Goal: Answer question/provide support: Share knowledge or assist other users

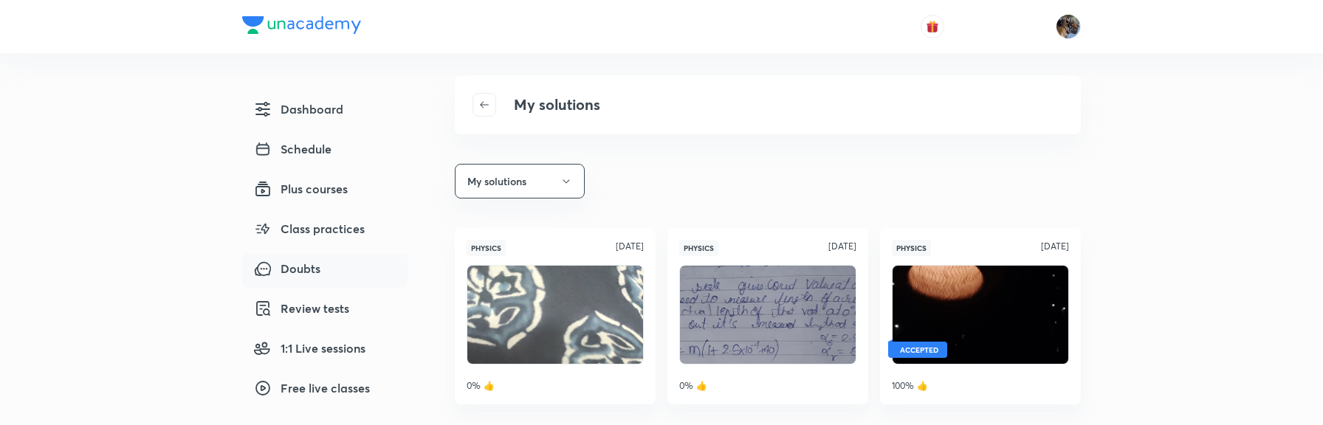
click at [313, 270] on span "Doubts" at bounding box center [287, 269] width 66 height 18
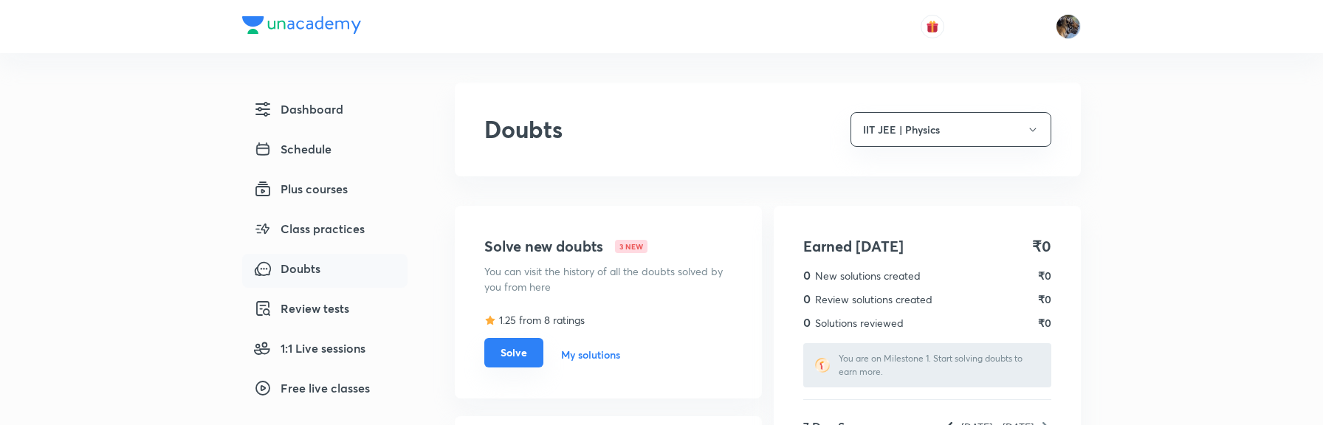
click at [520, 349] on button "Solve" at bounding box center [513, 353] width 59 height 30
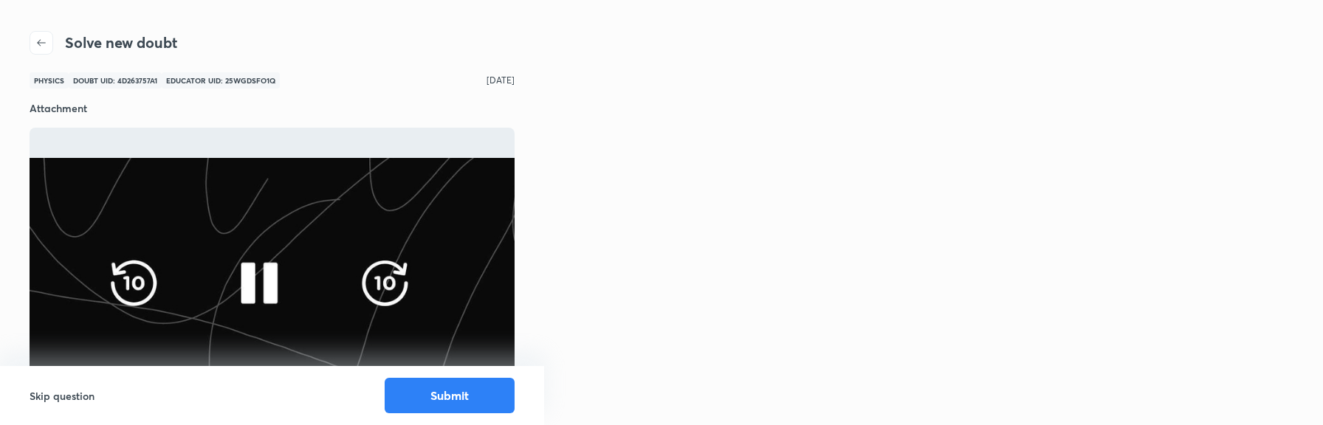
scroll to position [2, 0]
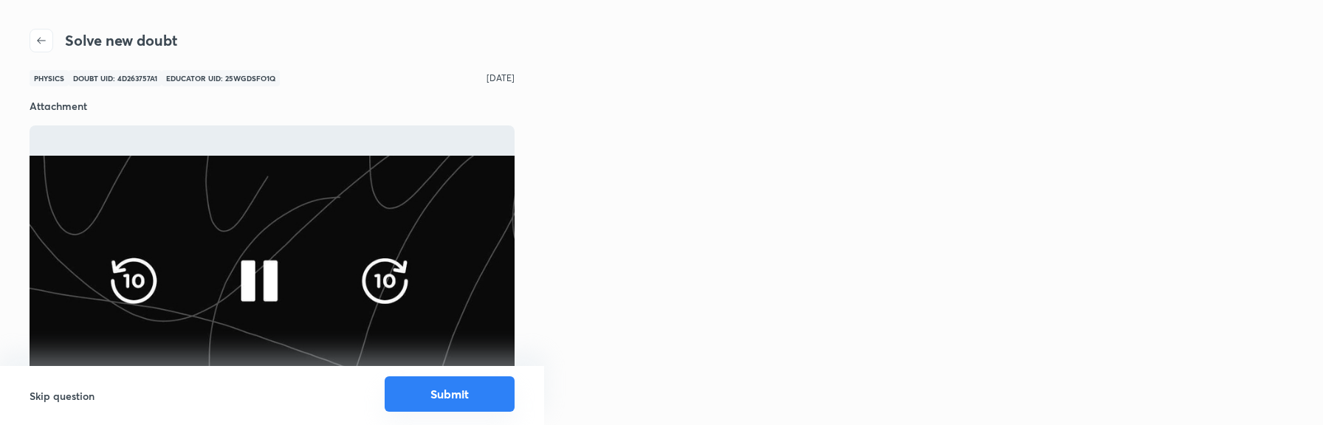
click at [461, 399] on button "Submit" at bounding box center [450, 393] width 130 height 35
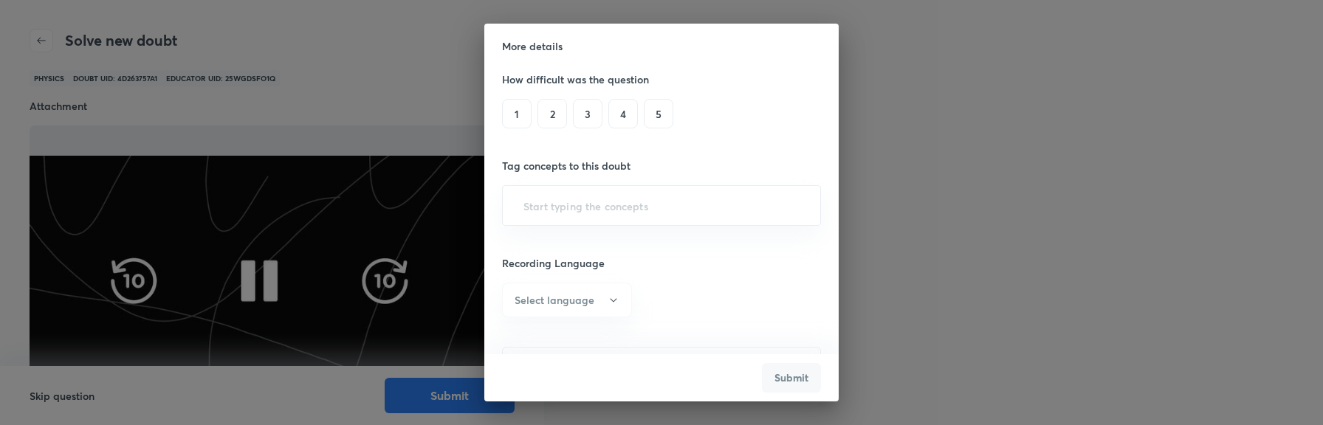
click at [585, 111] on h6 "3" at bounding box center [588, 114] width 30 height 30
click at [582, 204] on input "text" at bounding box center [661, 205] width 282 height 27
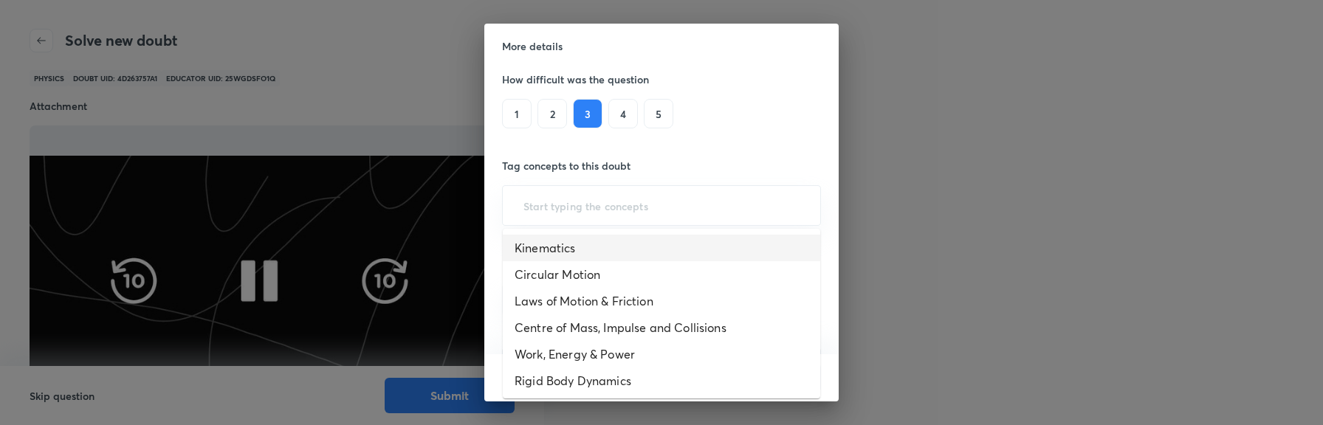
click at [571, 254] on li "Kinematics" at bounding box center [661, 248] width 317 height 27
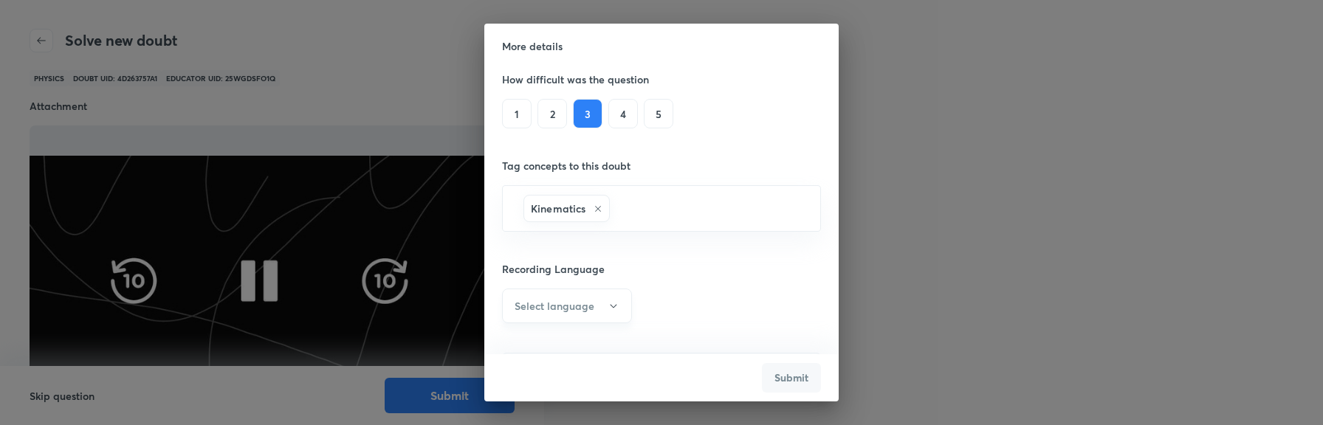
click at [571, 308] on h6 "Select language" at bounding box center [554, 306] width 80 height 16
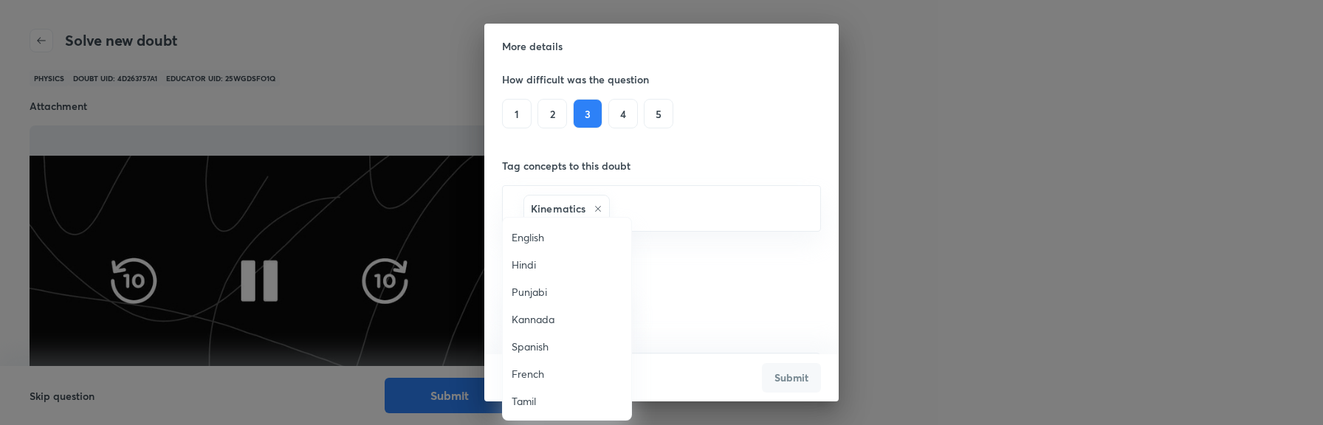
click at [541, 235] on span "English" at bounding box center [567, 238] width 111 height 16
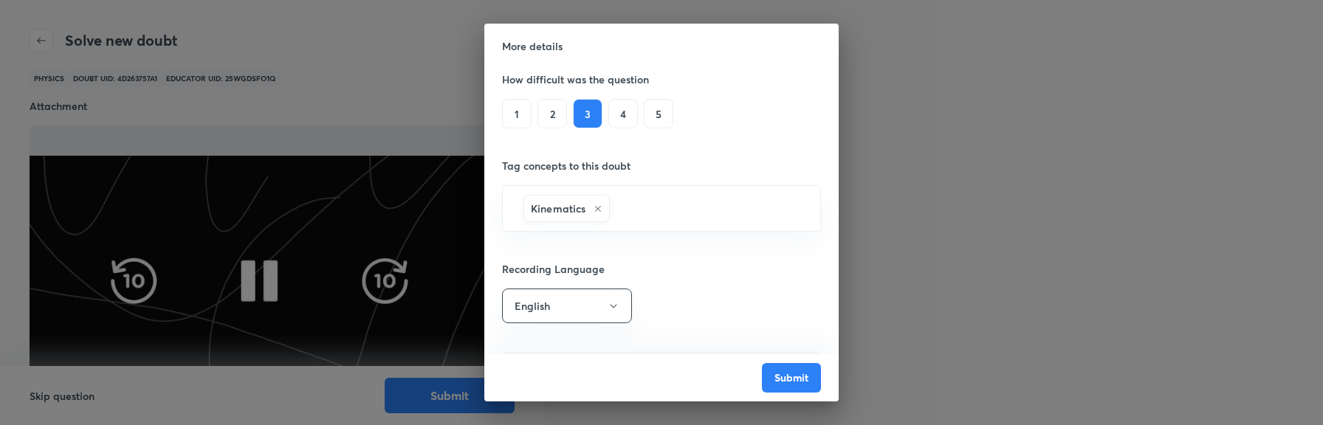
scroll to position [86, 0]
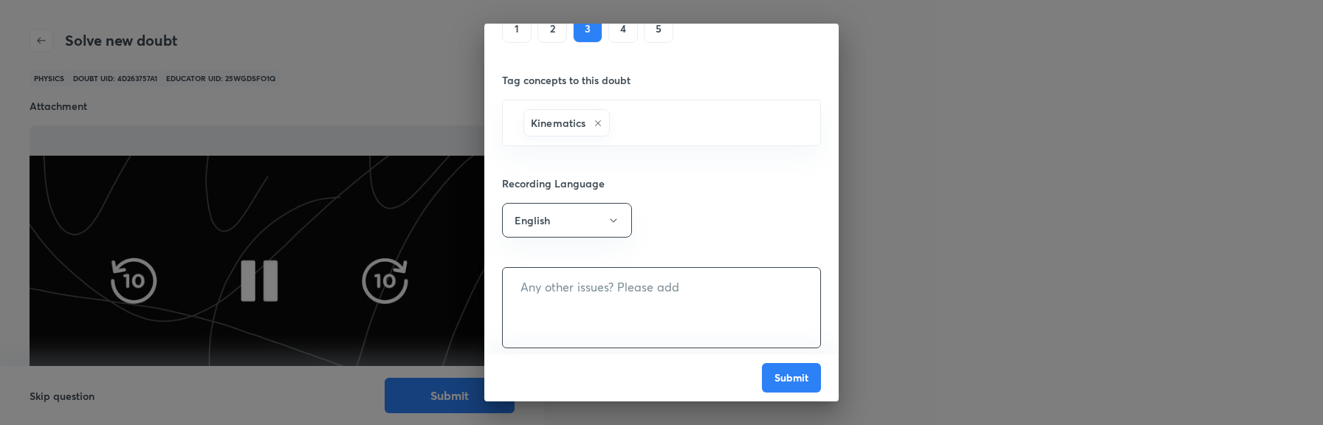
click at [717, 322] on textarea at bounding box center [661, 308] width 317 height 80
type textarea "Hi"
click at [801, 378] on button "Submit" at bounding box center [791, 377] width 59 height 30
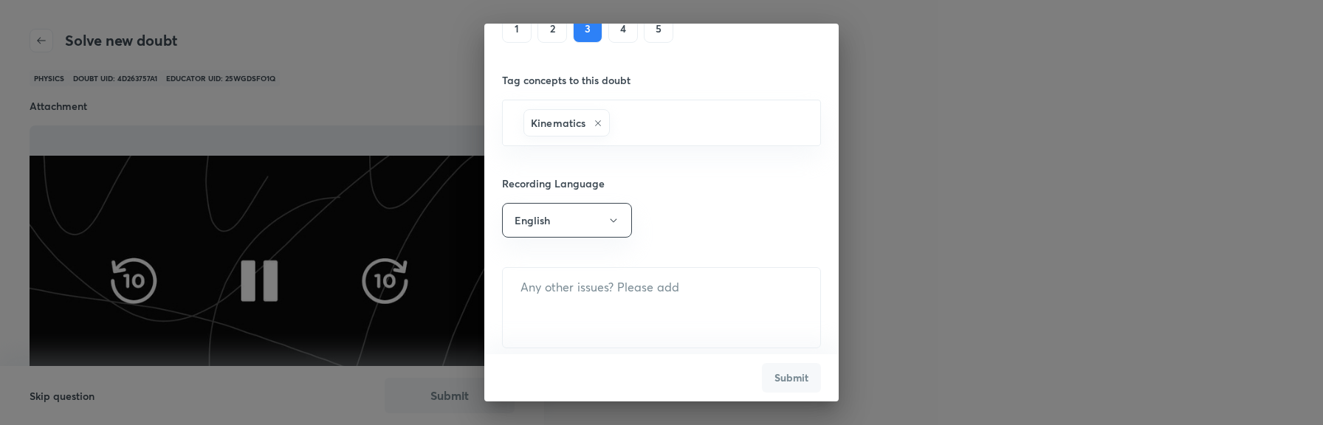
scroll to position [80, 0]
